Goal: Obtain resource: Download file/media

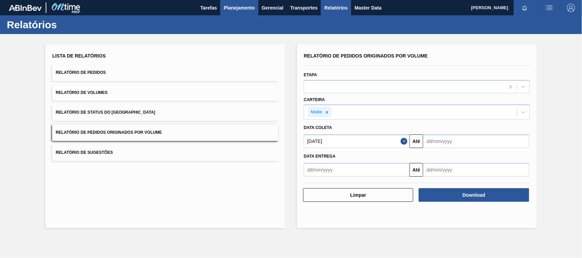
click at [228, 4] on span "Planejamento" at bounding box center [239, 8] width 31 height 8
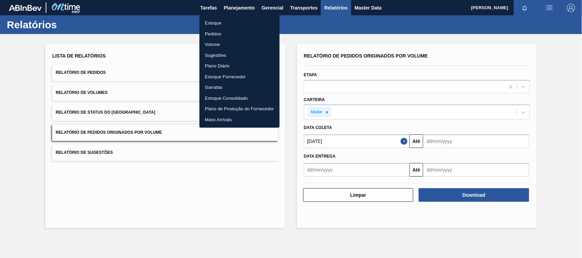
click at [215, 25] on li "Estoque" at bounding box center [239, 23] width 80 height 11
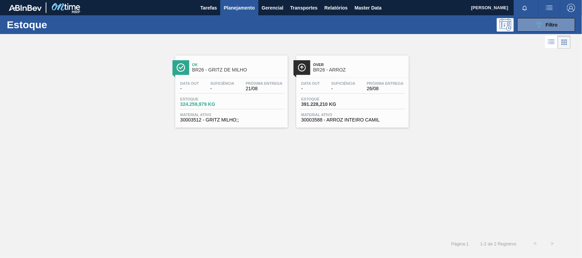
click at [220, 70] on span "BR26 - GRITZ DE MILHO" at bounding box center [238, 70] width 92 height 5
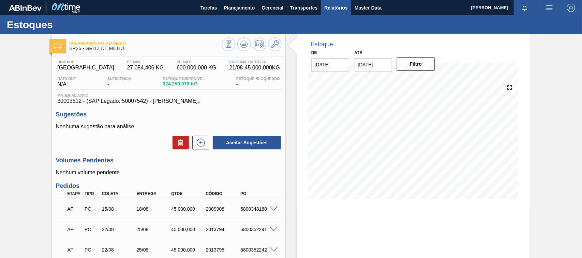
click at [329, 2] on button "Relatórios" at bounding box center [336, 7] width 30 height 15
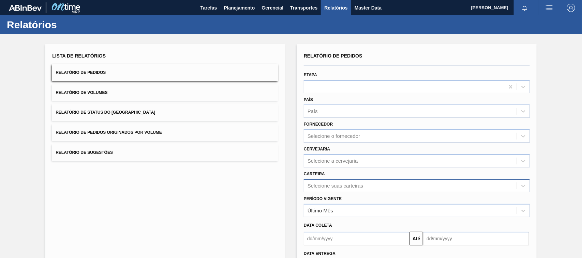
click at [320, 185] on div "Selecione suas carteiras" at bounding box center [417, 185] width 226 height 13
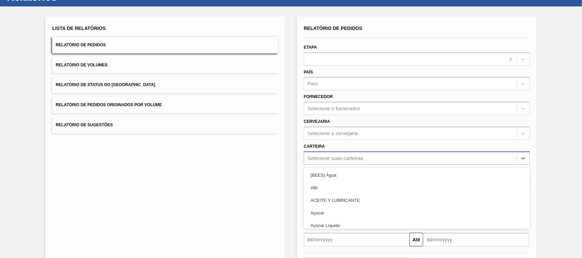
scroll to position [41, 0]
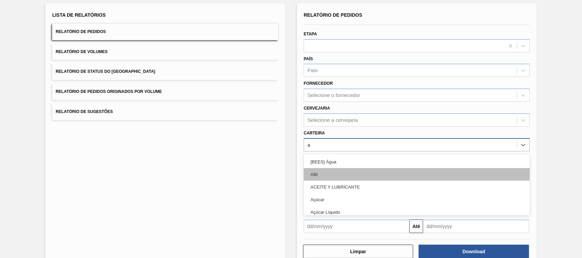
type input "ad"
click at [316, 174] on div "Adjuntos" at bounding box center [417, 174] width 226 height 13
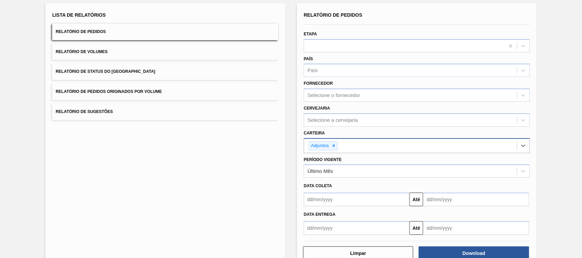
click at [321, 197] on input "text" at bounding box center [357, 200] width 106 height 14
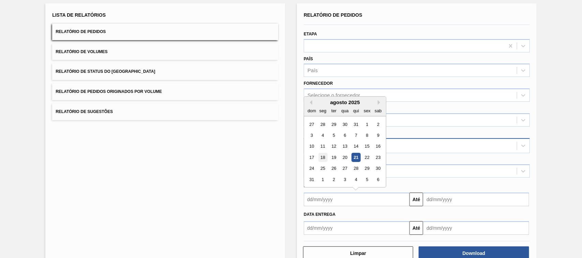
click at [321, 155] on div "18" at bounding box center [322, 157] width 9 height 9
type input "[DATE]"
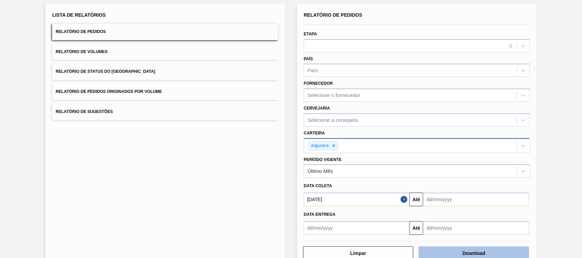
click at [450, 248] on button "Download" at bounding box center [474, 254] width 110 height 14
